Goal: Task Accomplishment & Management: Complete application form

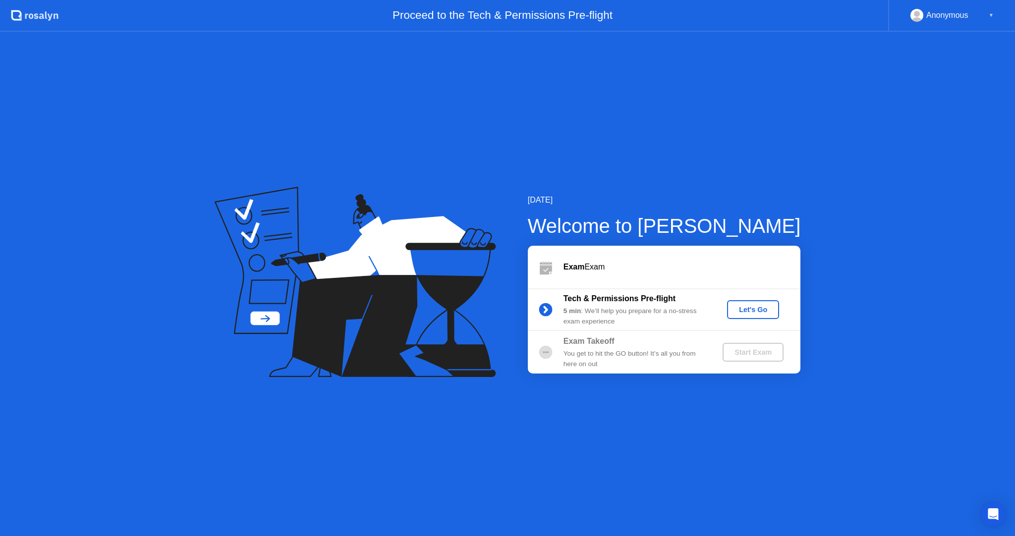
click at [745, 312] on div "Let's Go" at bounding box center [753, 310] width 44 height 8
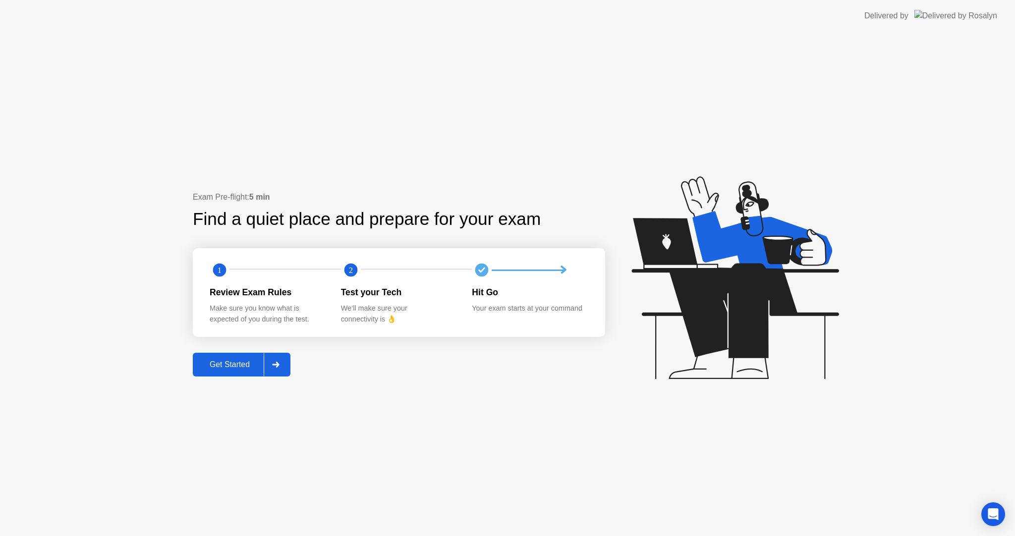
click at [236, 365] on div "Get Started" at bounding box center [230, 364] width 68 height 9
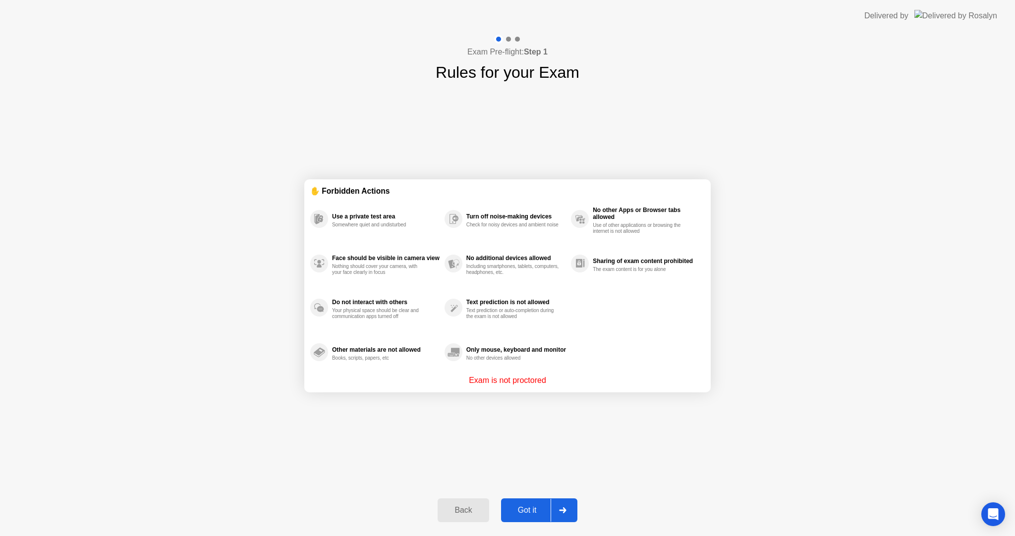
click at [521, 512] on div "Got it" at bounding box center [527, 510] width 47 height 9
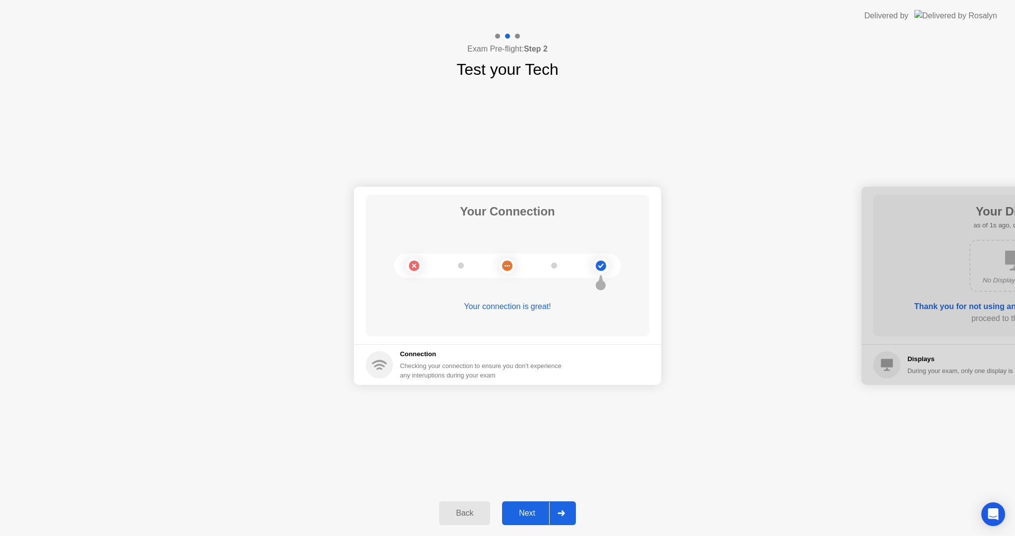
click at [529, 512] on div "Next" at bounding box center [527, 513] width 44 height 9
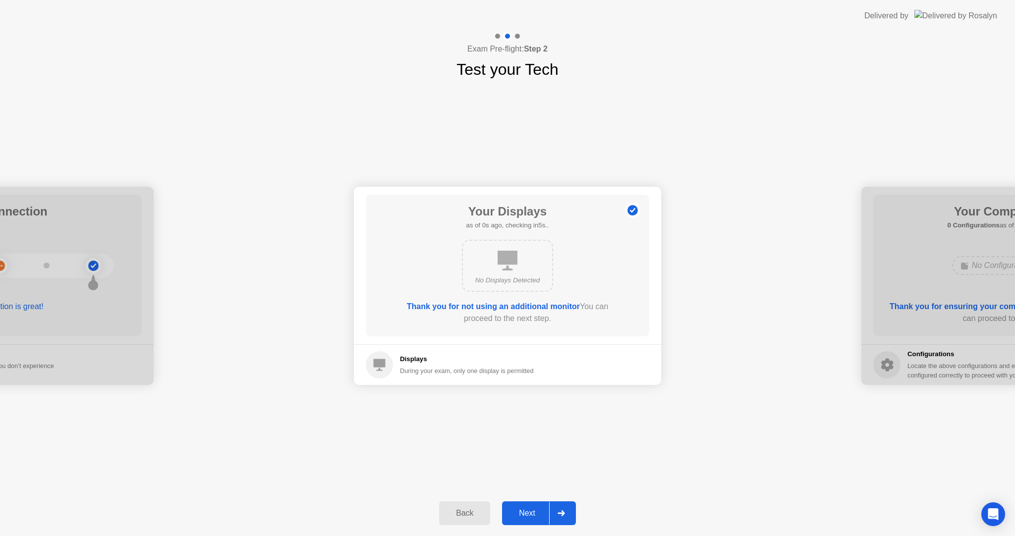
click at [530, 512] on div "Next" at bounding box center [527, 513] width 44 height 9
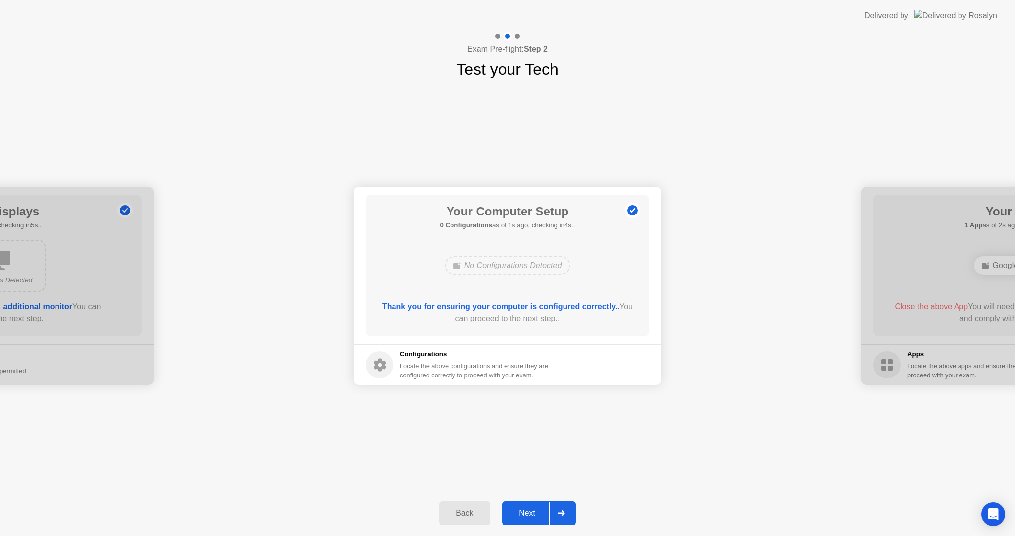
click at [530, 512] on div "Next" at bounding box center [527, 513] width 44 height 9
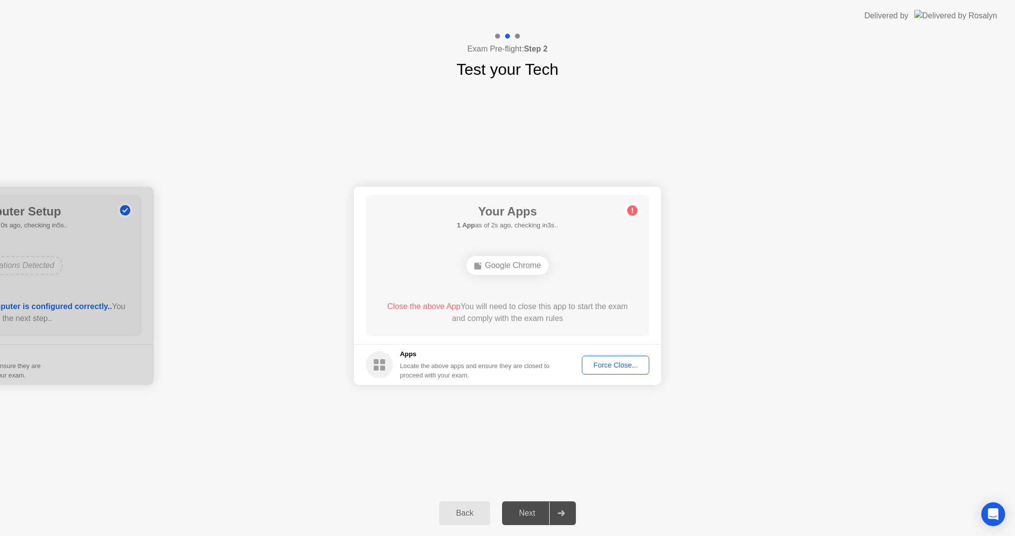
click at [609, 365] on div "Force Close..." at bounding box center [615, 365] width 60 height 8
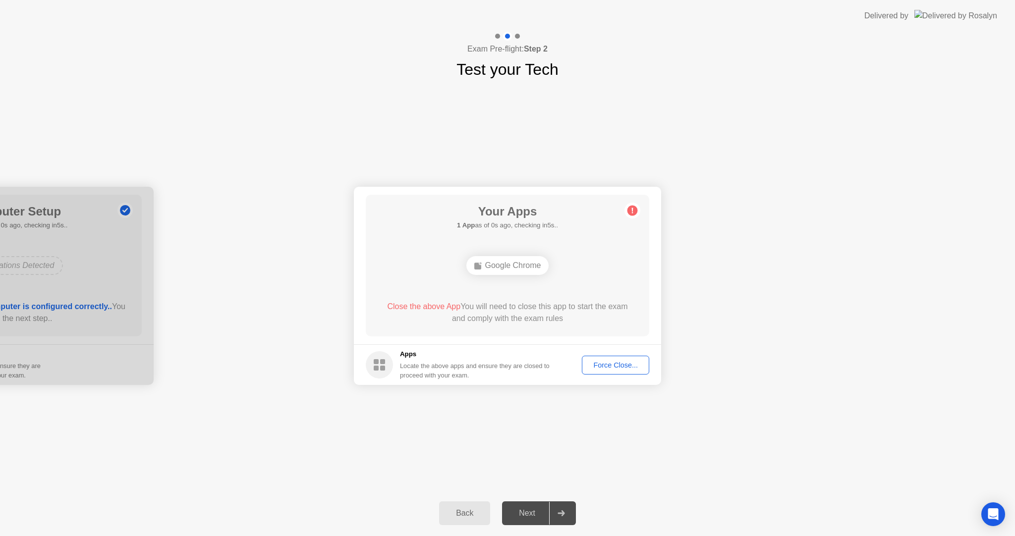
click at [608, 368] on div "Force Close..." at bounding box center [615, 365] width 60 height 8
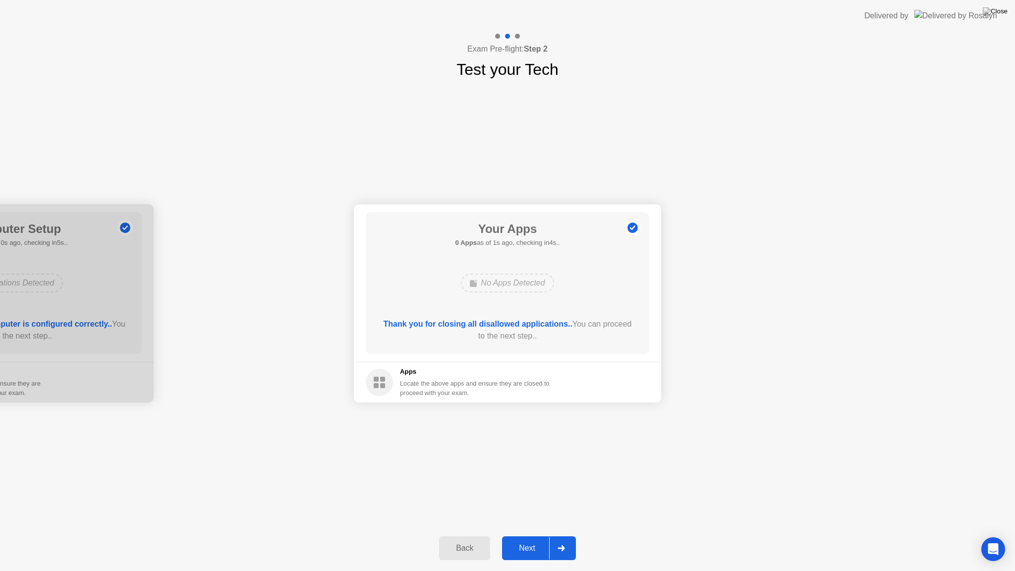
drag, startPoint x: 528, startPoint y: 552, endPoint x: 531, endPoint y: 547, distance: 6.2
click at [531, 536] on div "Next" at bounding box center [527, 548] width 44 height 9
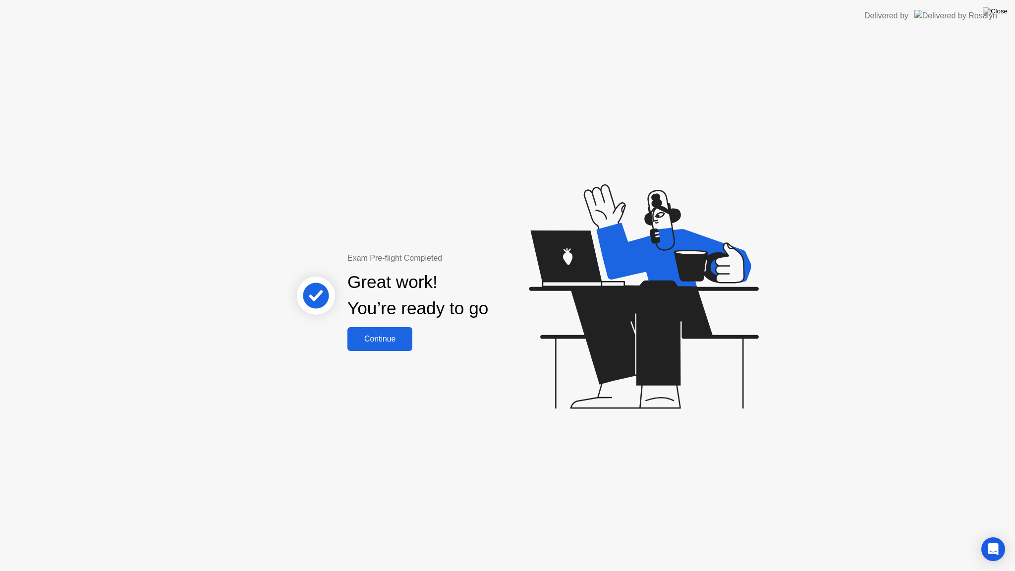
click at [381, 335] on div "Continue" at bounding box center [379, 339] width 59 height 9
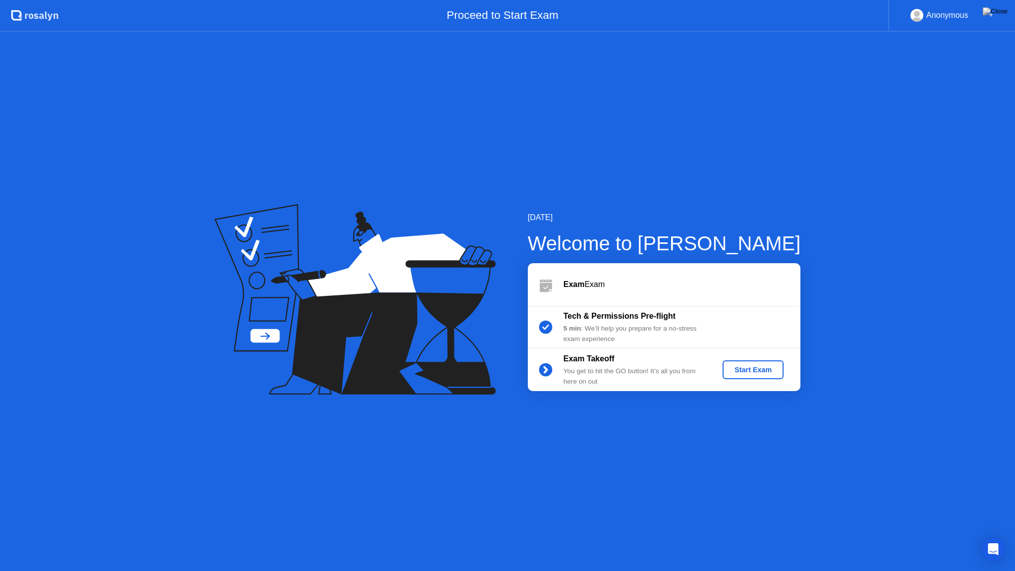
click at [746, 373] on div "Start Exam" at bounding box center [753, 370] width 53 height 8
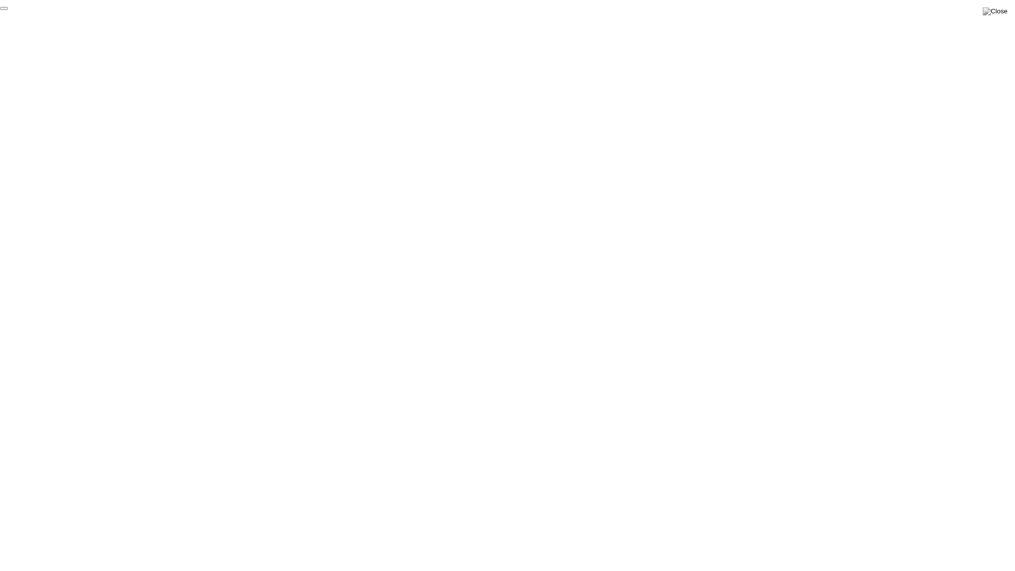
click div "End Proctoring Session"
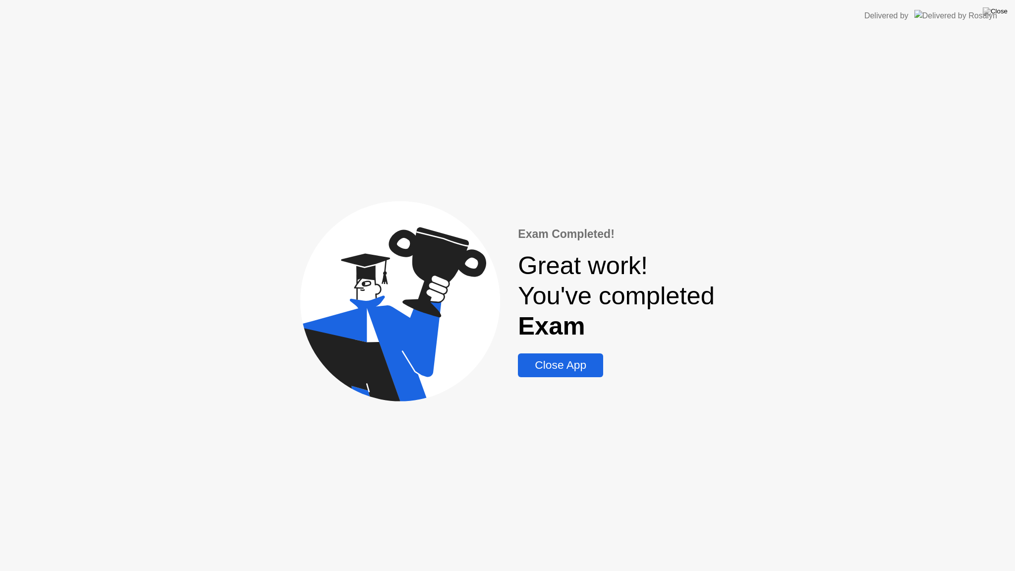
click at [547, 365] on div "Close App" at bounding box center [560, 364] width 79 height 13
